Goal: Transaction & Acquisition: Purchase product/service

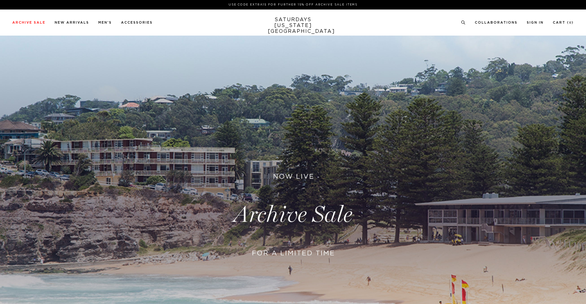
click at [212, 159] on link at bounding box center [293, 215] width 586 height 359
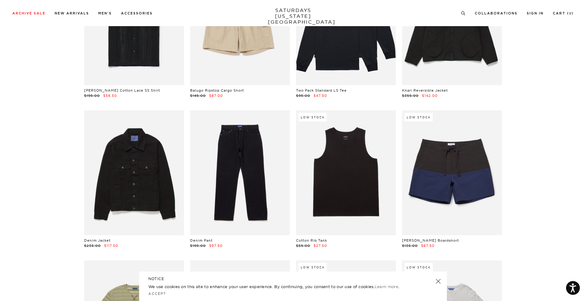
scroll to position [706, 0]
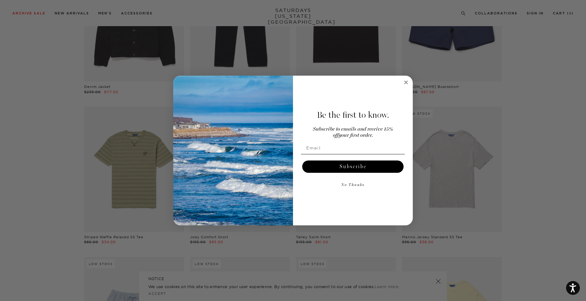
click at [404, 80] on circle "Close dialog" at bounding box center [406, 82] width 7 height 7
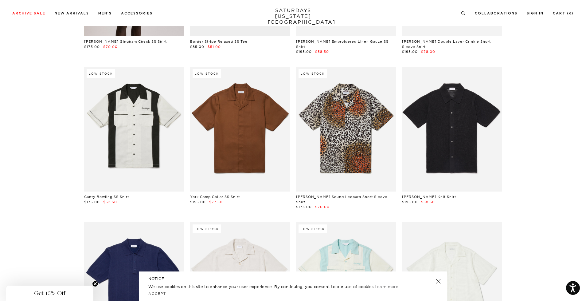
scroll to position [4975, 0]
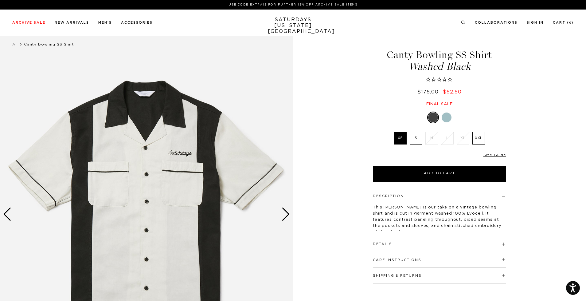
click at [450, 117] on div at bounding box center [447, 117] width 10 height 10
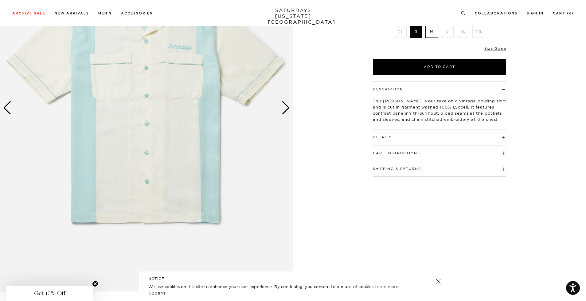
scroll to position [61, 0]
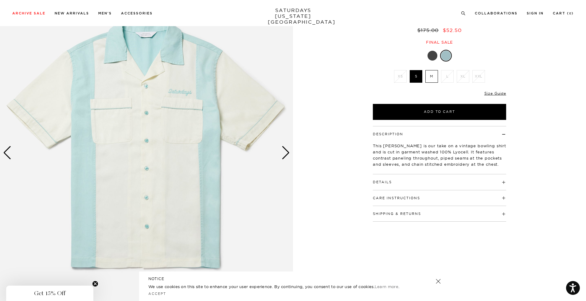
click at [289, 151] on div "Next slide" at bounding box center [286, 153] width 8 height 14
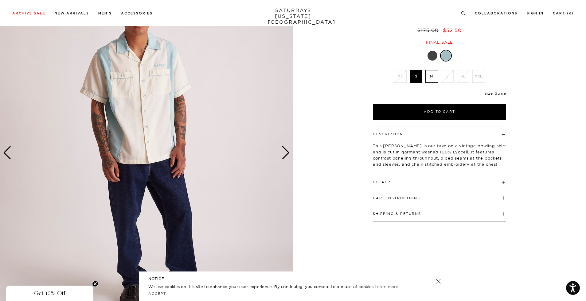
click at [289, 151] on div "Next slide" at bounding box center [286, 153] width 8 height 14
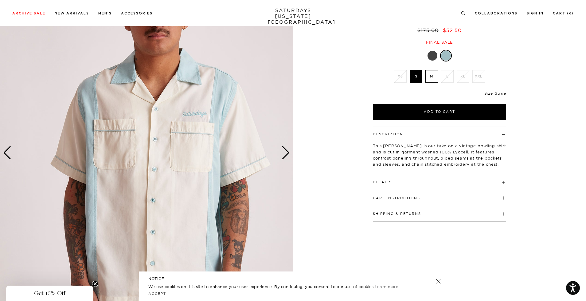
click at [289, 151] on div "Next slide" at bounding box center [286, 153] width 8 height 14
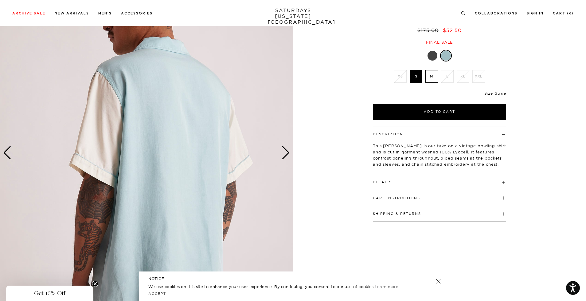
click at [289, 151] on div "Next slide" at bounding box center [286, 153] width 8 height 14
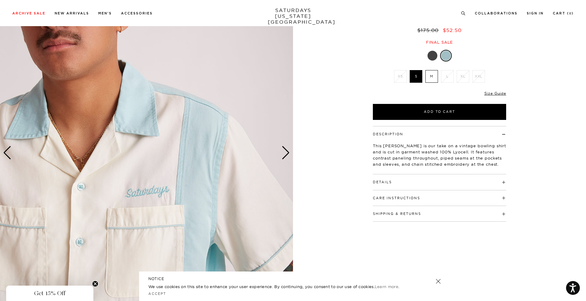
click at [289, 151] on div "Next slide" at bounding box center [286, 153] width 8 height 14
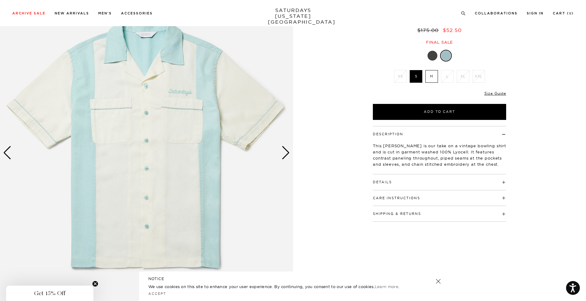
click at [289, 151] on div "Next slide" at bounding box center [286, 153] width 8 height 14
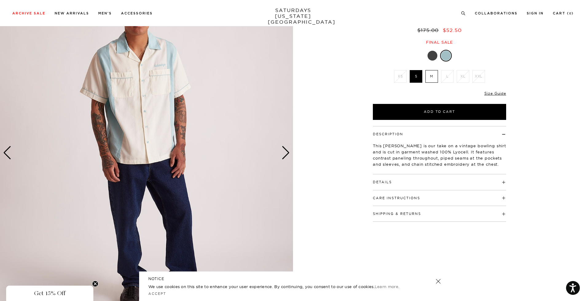
click at [287, 150] on div "Next slide" at bounding box center [286, 153] width 8 height 14
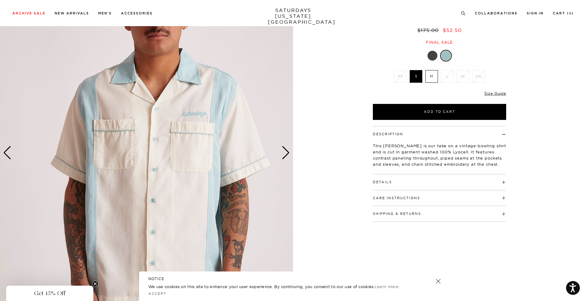
click at [290, 152] on img at bounding box center [146, 153] width 293 height 366
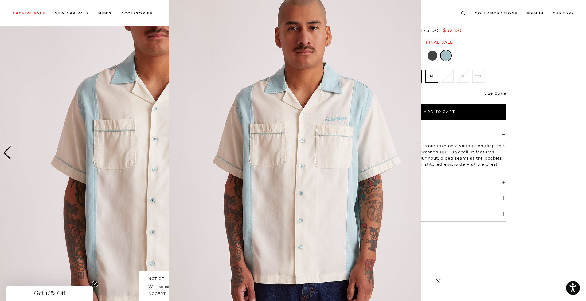
click at [285, 150] on img at bounding box center [294, 152] width 251 height 314
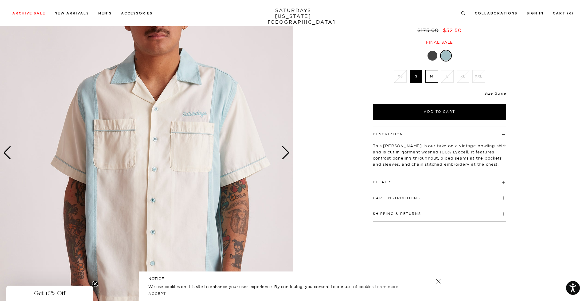
click at [397, 183] on h4 "Details" at bounding box center [439, 179] width 133 height 10
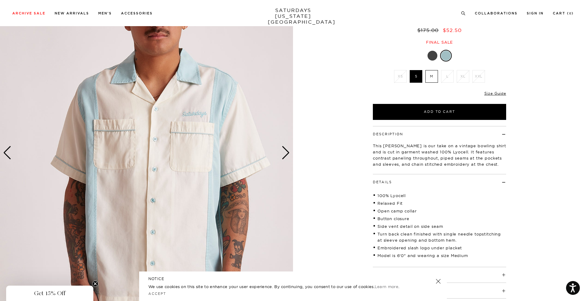
click at [397, 182] on h4 "Details" at bounding box center [439, 179] width 133 height 10
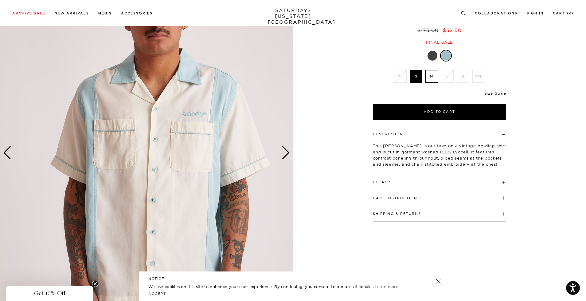
click at [402, 197] on button "Care Instructions" at bounding box center [396, 197] width 47 height 3
click at [285, 152] on div "Next slide" at bounding box center [286, 153] width 8 height 14
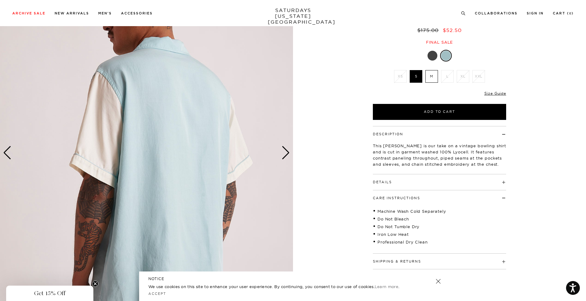
click at [285, 152] on div "Next slide" at bounding box center [286, 153] width 8 height 14
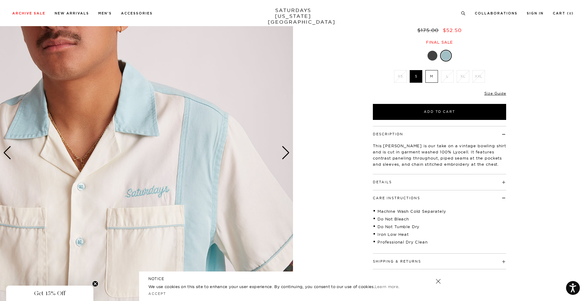
click at [285, 152] on div "Next slide" at bounding box center [286, 153] width 8 height 14
